Goal: Navigation & Orientation: Find specific page/section

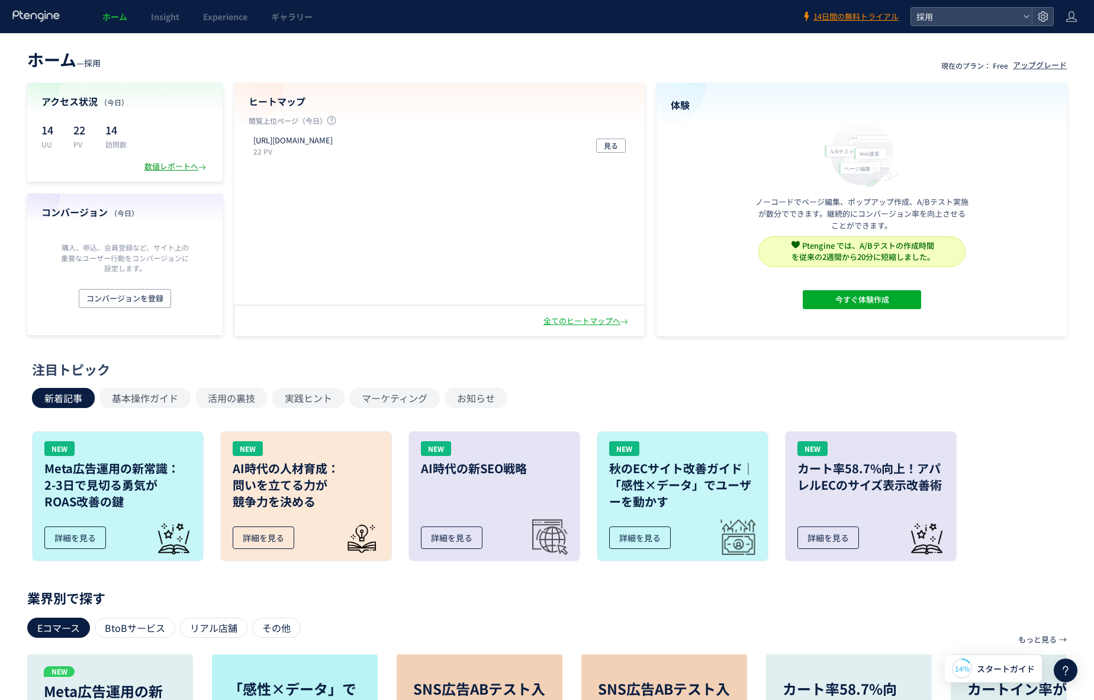
click at [176, 168] on div "数値レポートへ" at bounding box center [176, 166] width 64 height 11
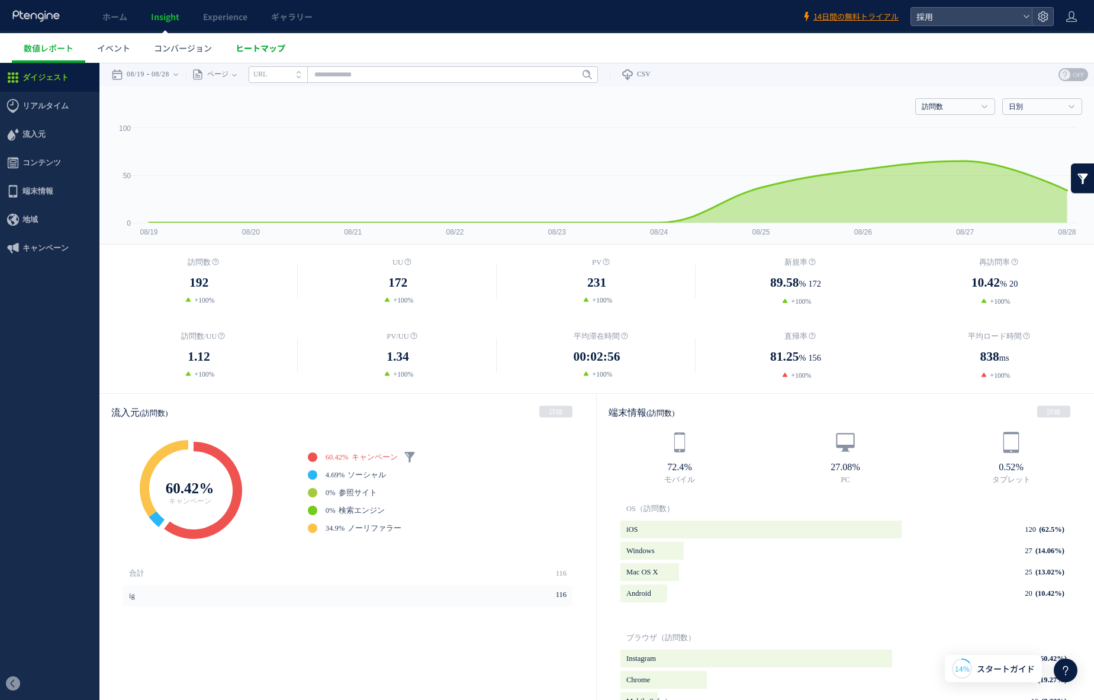
click at [255, 51] on span "ヒートマップ" at bounding box center [261, 48] width 50 height 12
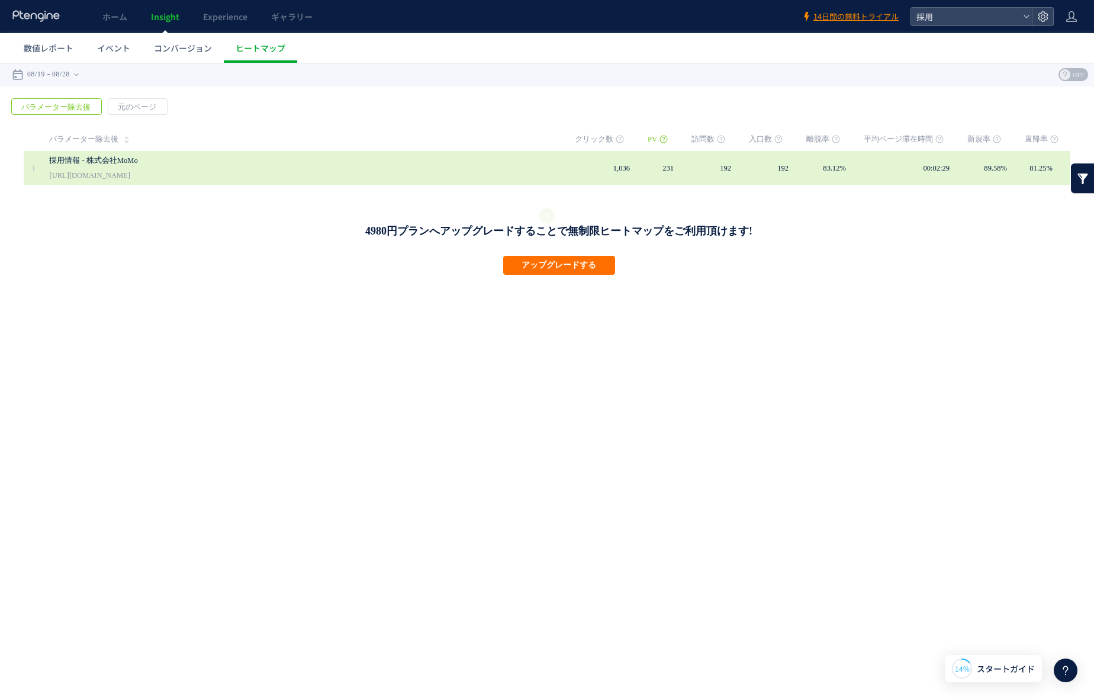
click at [171, 165] on link "採用情報 - 株式会社MoMo" at bounding box center [286, 160] width 474 height 14
